Goal: Find contact information: Find contact information

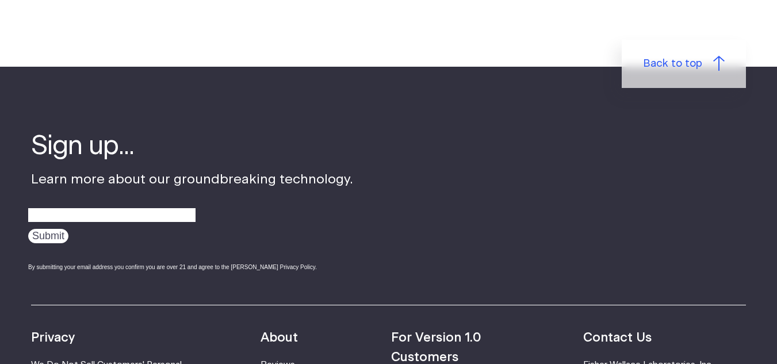
scroll to position [3681, 0]
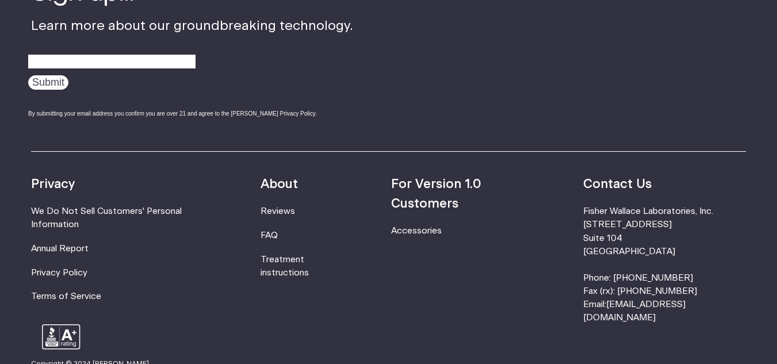
drag, startPoint x: 613, startPoint y: 168, endPoint x: 767, endPoint y: 173, distance: 153.7
click at [767, 173] on footer "Sign up... Learn more about our groundbreaking technology. Submit By submitting…" at bounding box center [388, 216] width 777 height 607
copy li "Fisher Wallace Laboratories, Inc."
drag, startPoint x: 614, startPoint y: 181, endPoint x: 695, endPoint y: 209, distance: 85.3
click at [695, 209] on li "[PERSON_NAME] Laboratories, Inc. [STREET_ADDRESS] Phone: [PHONE_NUMBER] Fax (rx…" at bounding box center [664, 265] width 163 height 120
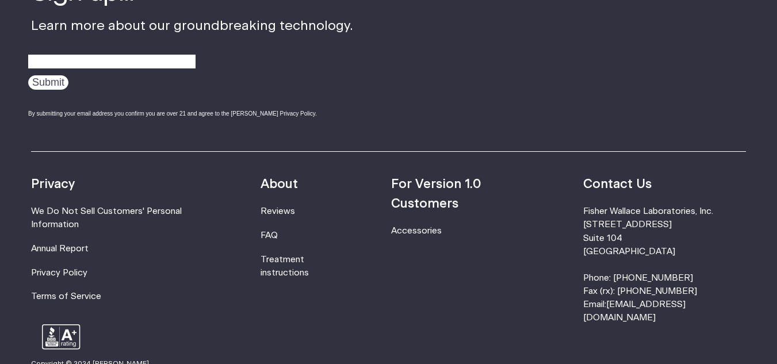
copy li "[STREET_ADDRESS]"
drag, startPoint x: 716, startPoint y: 234, endPoint x: 644, endPoint y: 239, distance: 72.6
click at [644, 239] on li "[PERSON_NAME] Laboratories, Inc. [STREET_ADDRESS] Phone: [PHONE_NUMBER] Fax (rx…" at bounding box center [664, 265] width 163 height 120
copy li "800.692.4380"
drag, startPoint x: 741, startPoint y: 258, endPoint x: 640, endPoint y: 265, distance: 101.5
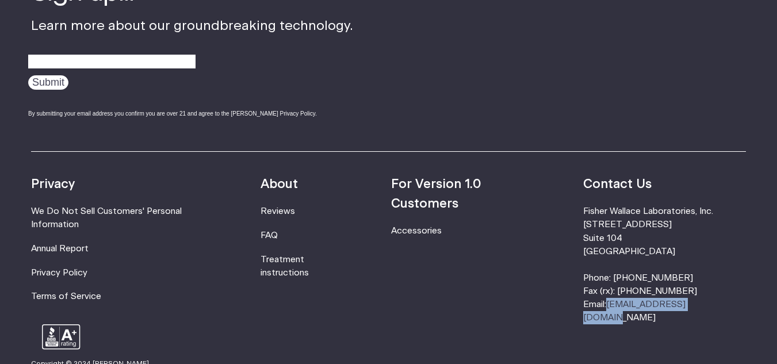
click at [640, 265] on li "[PERSON_NAME] Laboratories, Inc. [STREET_ADDRESS] Phone: [PHONE_NUMBER] Fax (rx…" at bounding box center [664, 265] width 163 height 120
copy link "[EMAIL_ADDRESS][DOMAIN_NAME]"
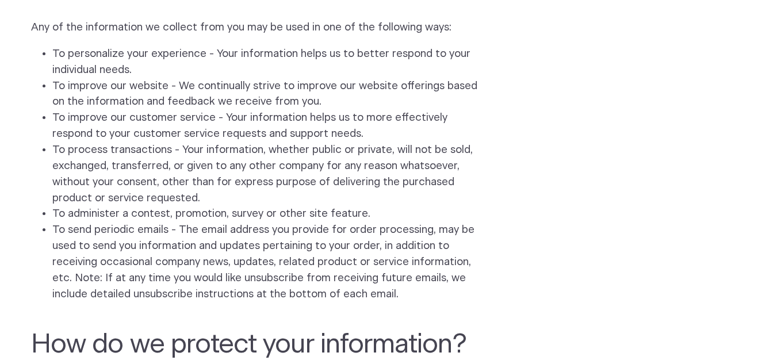
scroll to position [518, 0]
